Goal: Entertainment & Leisure: Consume media (video, audio)

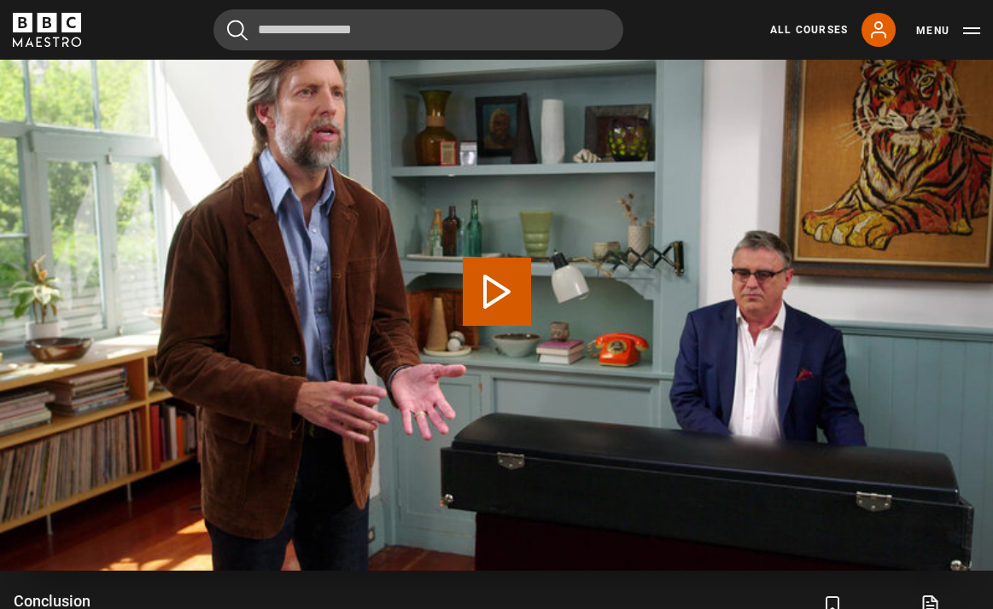
scroll to position [899, 0]
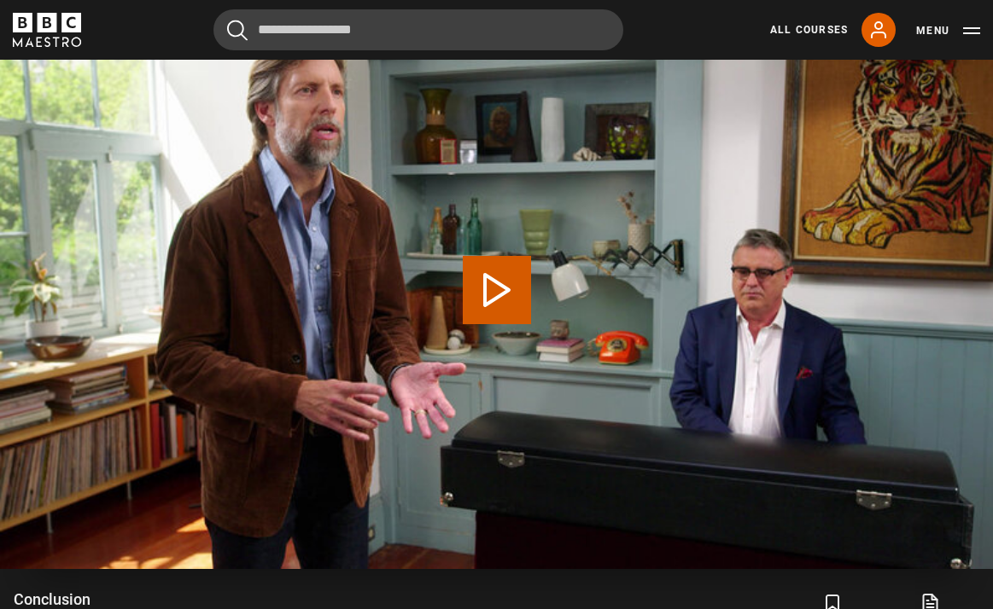
click at [463, 289] on button "Play Lesson Conclusion" at bounding box center [497, 290] width 68 height 68
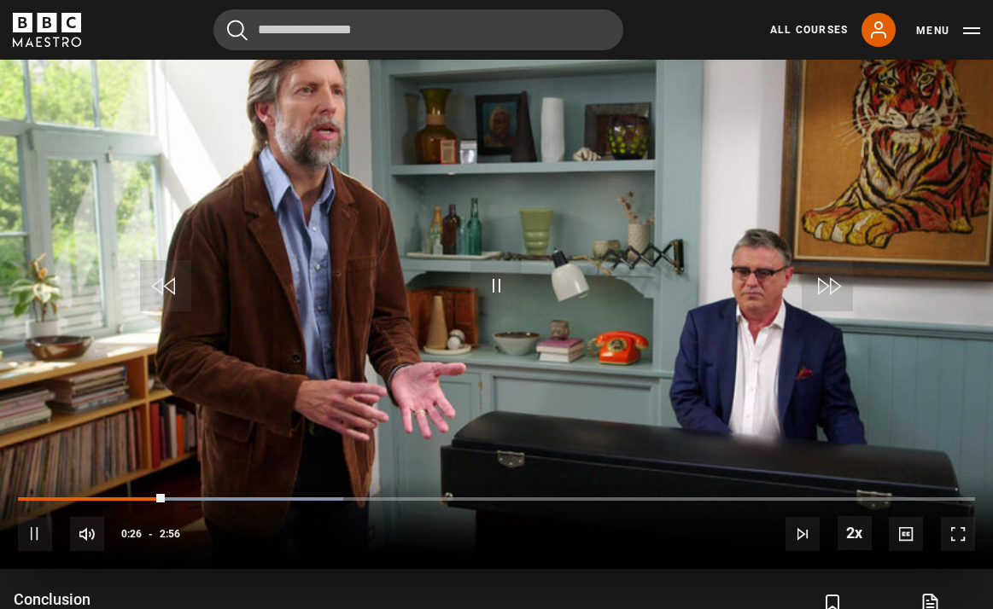
click at [498, 281] on span "Video Player" at bounding box center [495, 285] width 51 height 51
click at [169, 280] on span "Video Player" at bounding box center [165, 285] width 51 height 51
click at [498, 274] on span "Video Player" at bounding box center [495, 285] width 51 height 51
drag, startPoint x: 498, startPoint y: 274, endPoint x: 493, endPoint y: 266, distance: 9.2
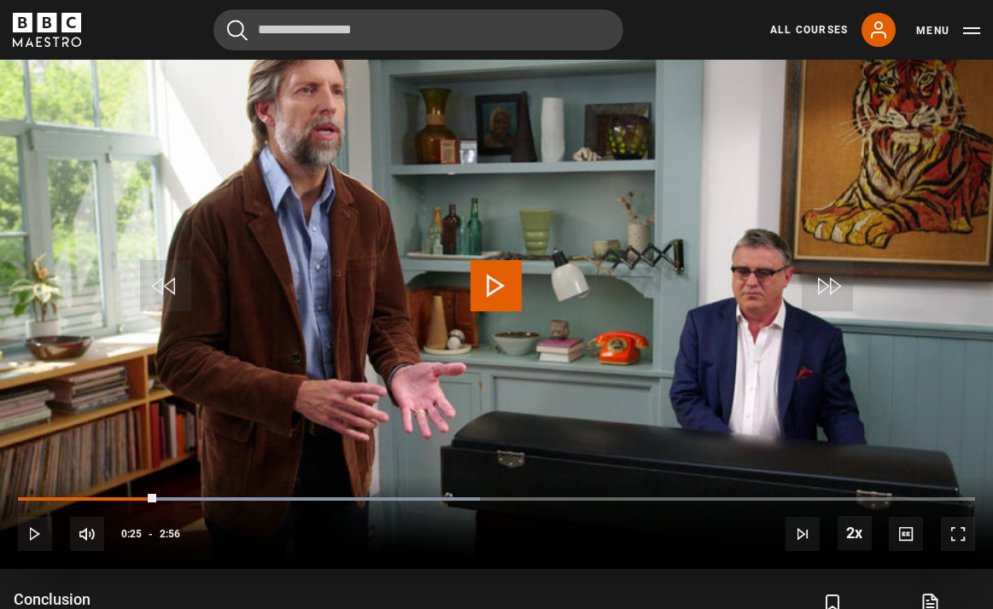
click at [493, 266] on span "Video Player" at bounding box center [495, 285] width 51 height 51
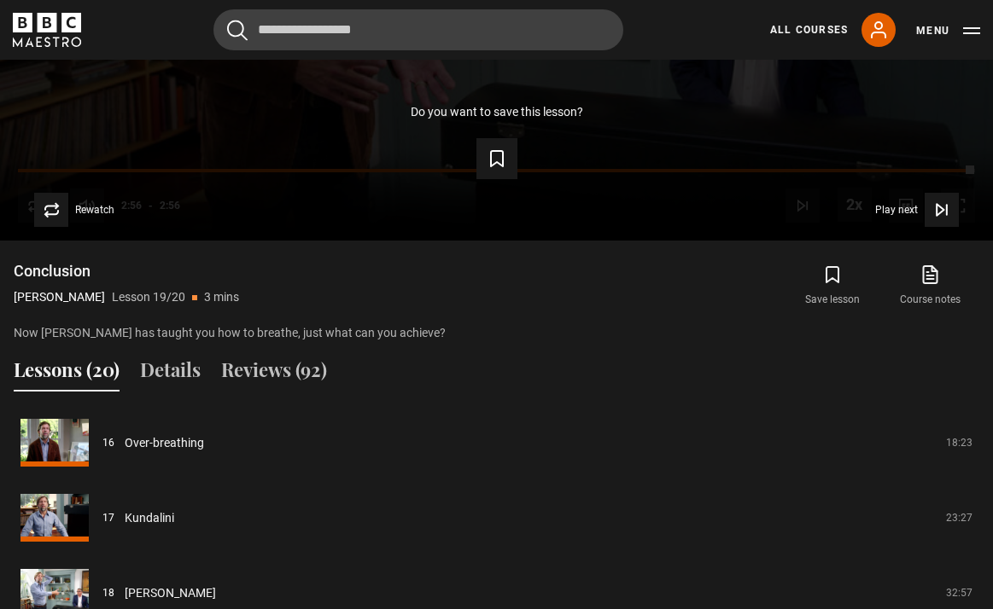
scroll to position [1229, 1]
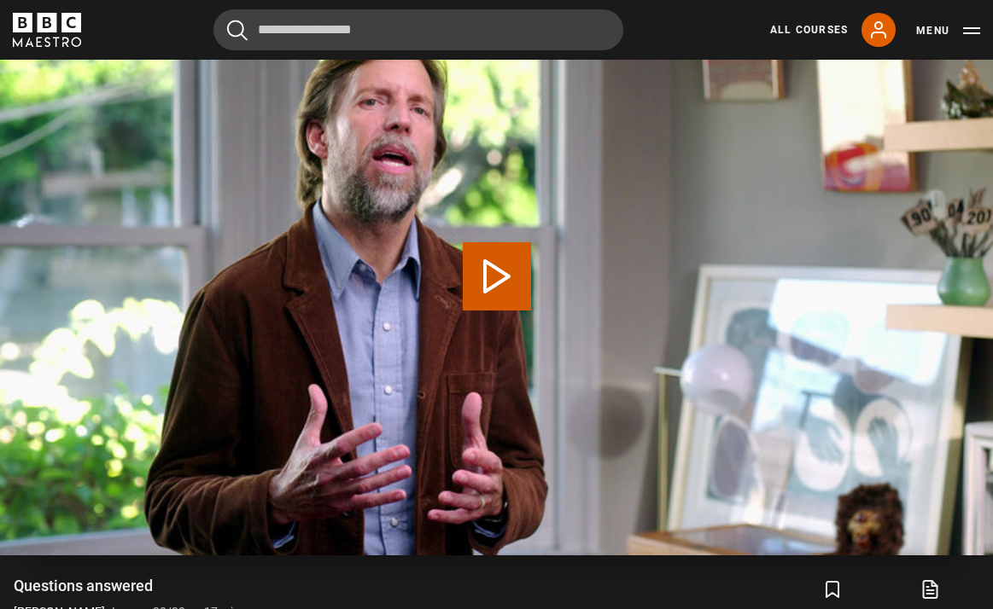
click at [502, 269] on button "Play Lesson Questions answered" at bounding box center [497, 276] width 68 height 68
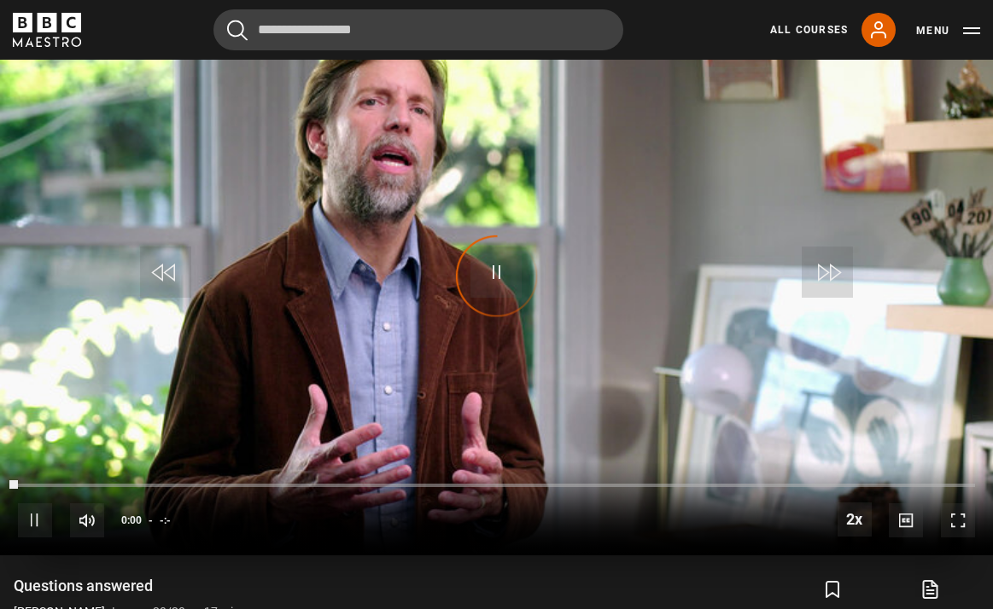
scroll to position [910, 0]
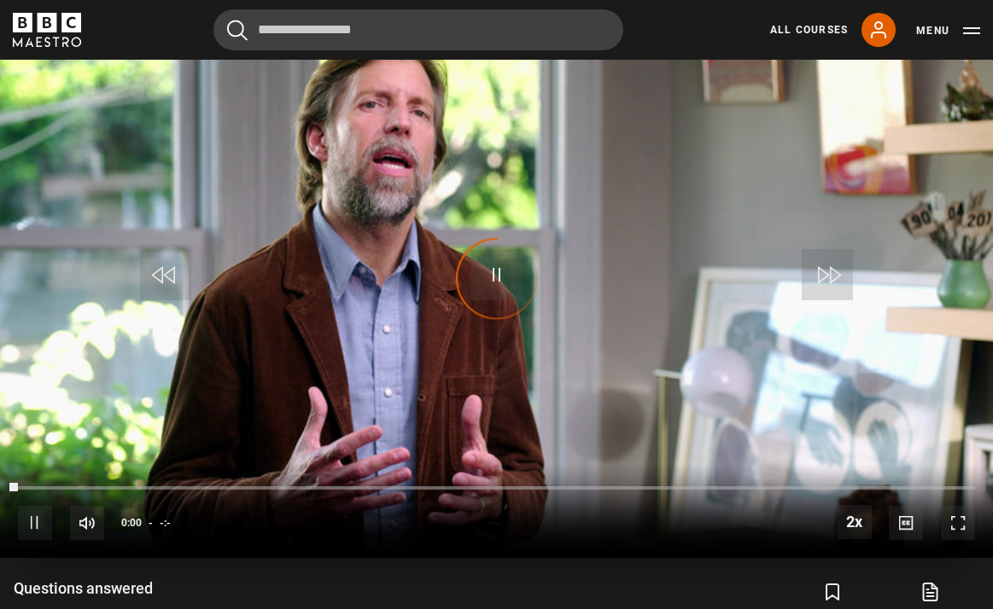
click at [500, 277] on div "Video Player is loading." at bounding box center [496, 278] width 85 height 85
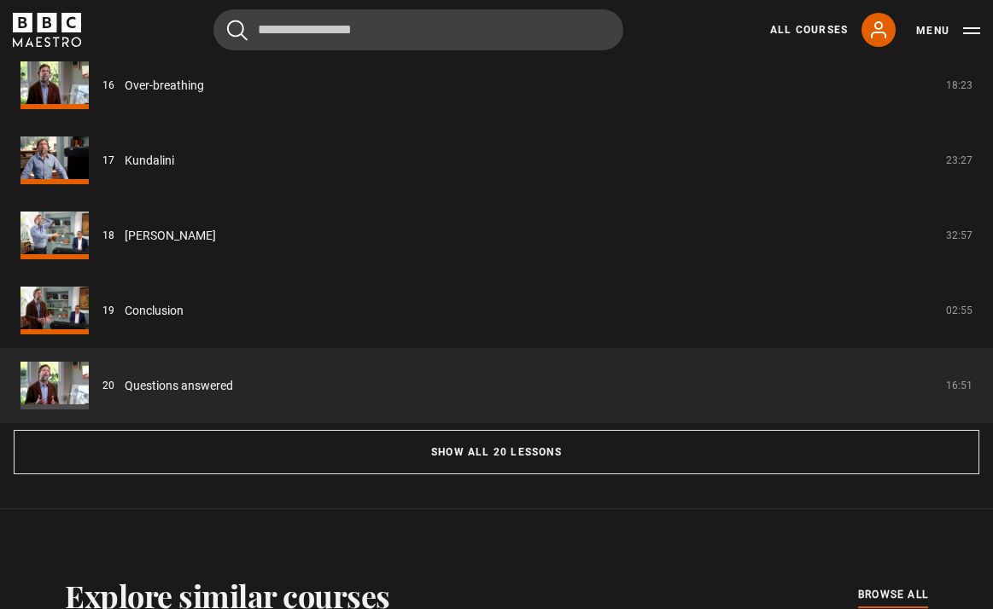
scroll to position [1585, 0]
click at [191, 379] on link "Questions answered" at bounding box center [179, 386] width 108 height 18
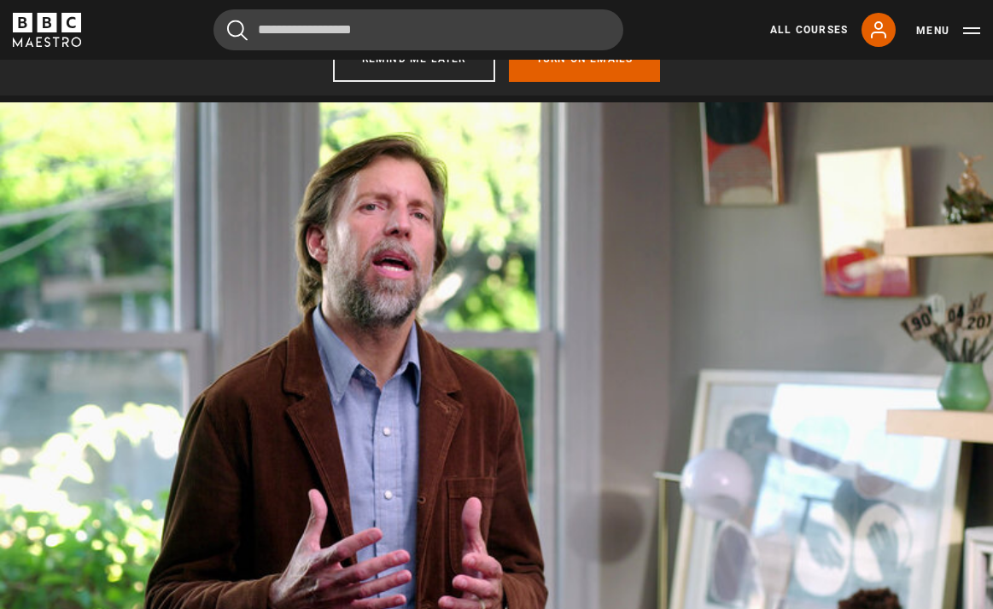
scroll to position [843, 0]
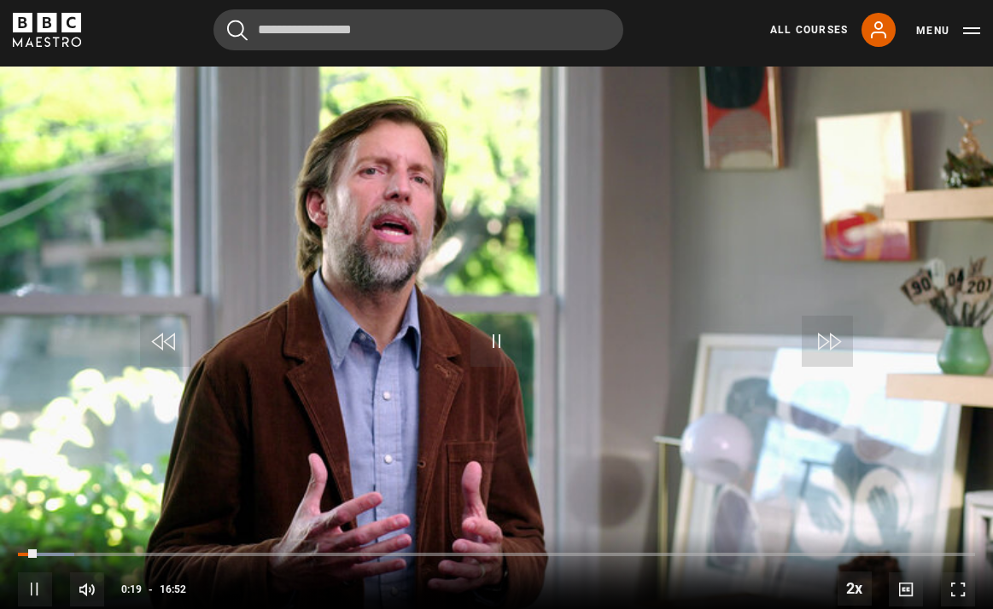
click at [455, 346] on video "Video Player" at bounding box center [496, 346] width 993 height 558
click at [493, 351] on span "Video Player" at bounding box center [495, 341] width 51 height 51
click at [188, 333] on span "Video Player" at bounding box center [165, 341] width 51 height 51
click at [166, 327] on span "Video Player" at bounding box center [165, 341] width 51 height 51
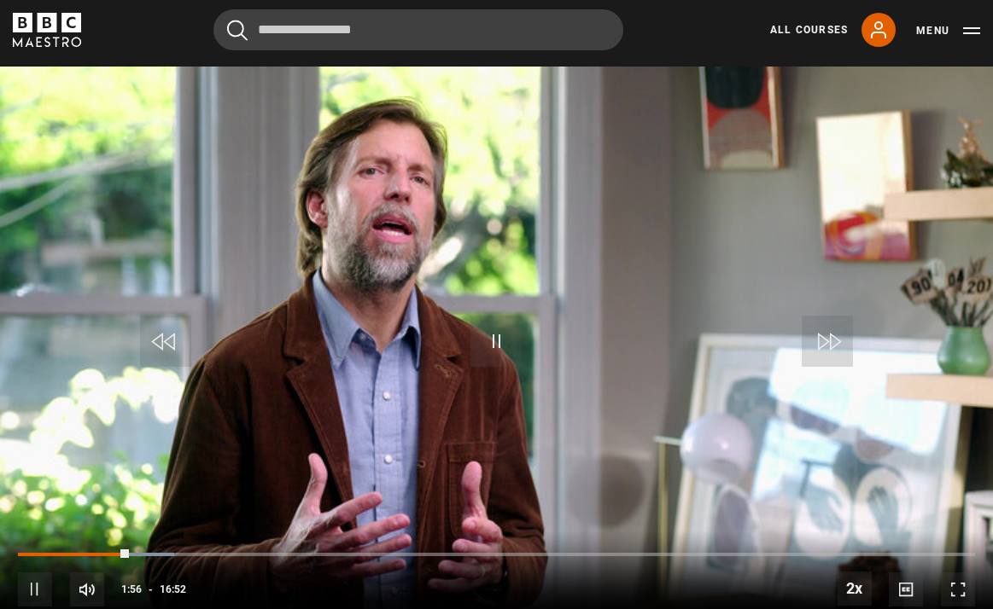
click at [486, 337] on span "Video Player" at bounding box center [495, 341] width 51 height 51
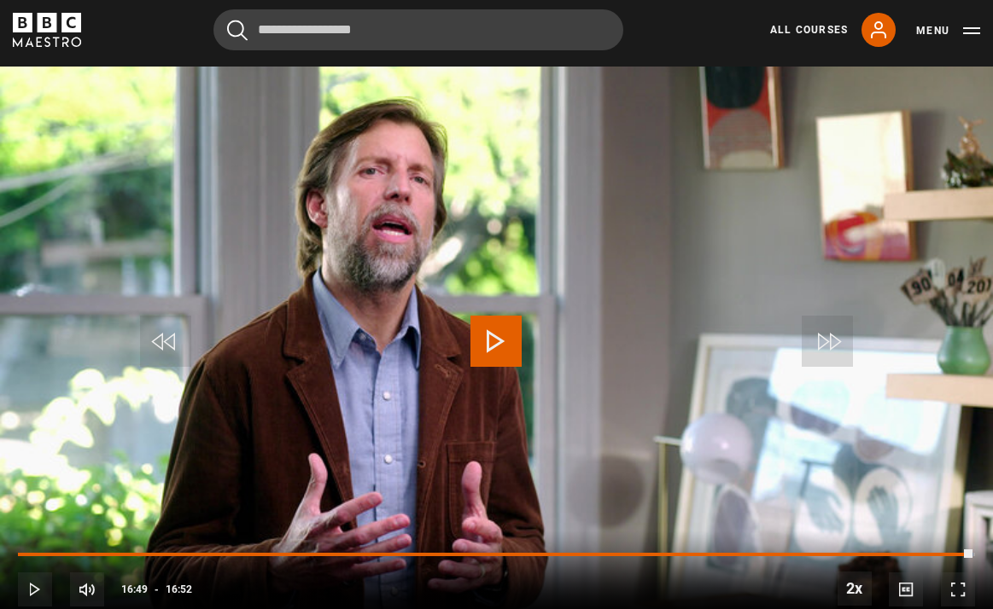
click at [492, 336] on span "Video Player" at bounding box center [495, 341] width 51 height 51
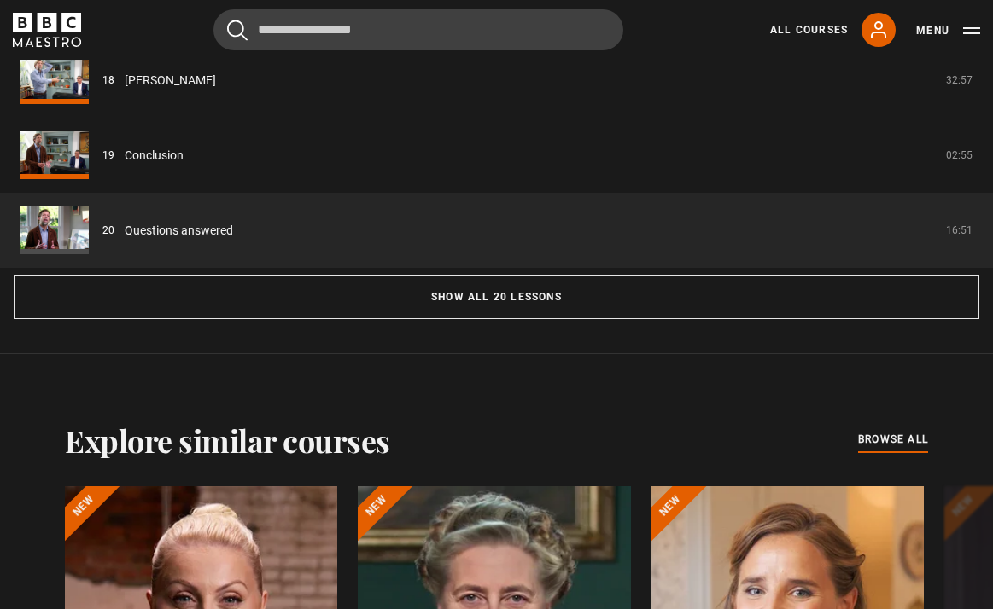
scroll to position [1742, 0]
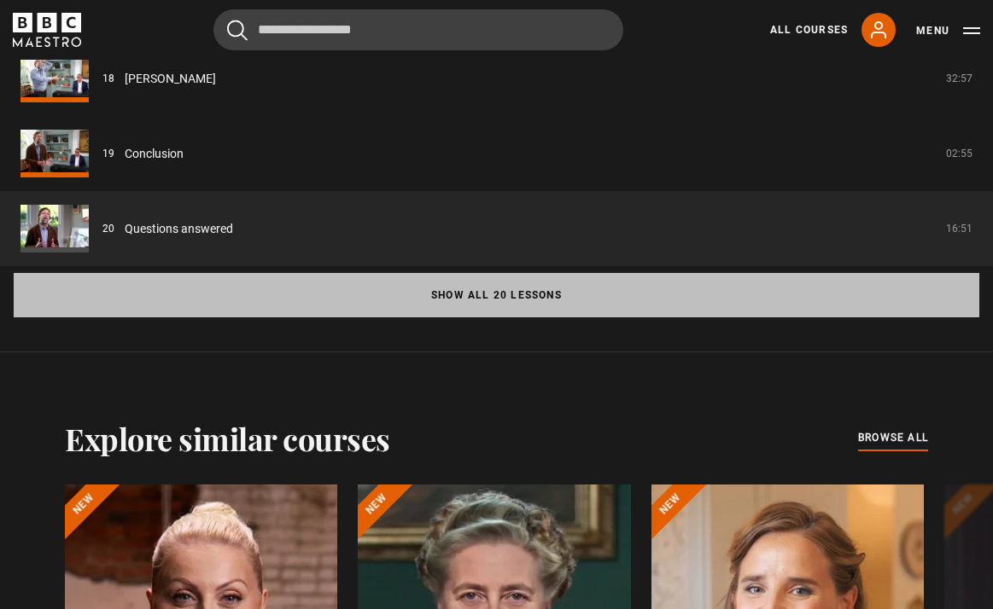
click at [537, 311] on button "Show all 20 lessons" at bounding box center [496, 295] width 965 height 44
